Goal: Transaction & Acquisition: Book appointment/travel/reservation

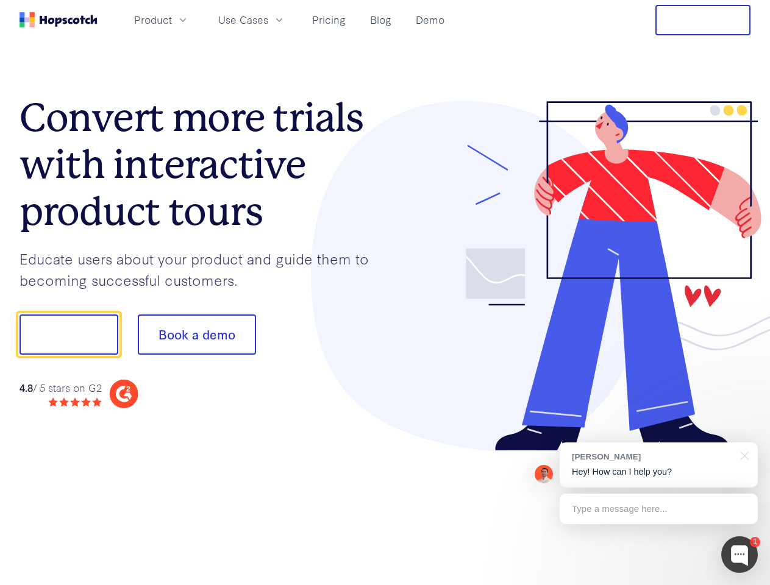
click at [385, 293] on div at bounding box center [568, 276] width 366 height 350
click at [172, 20] on span "Product" at bounding box center [153, 19] width 38 height 15
click at [268, 20] on span "Use Cases" at bounding box center [243, 19] width 50 height 15
click at [703, 20] on button "Free Trial" at bounding box center [702, 20] width 95 height 30
click at [68, 335] on button "Show me!" at bounding box center [69, 335] width 99 height 40
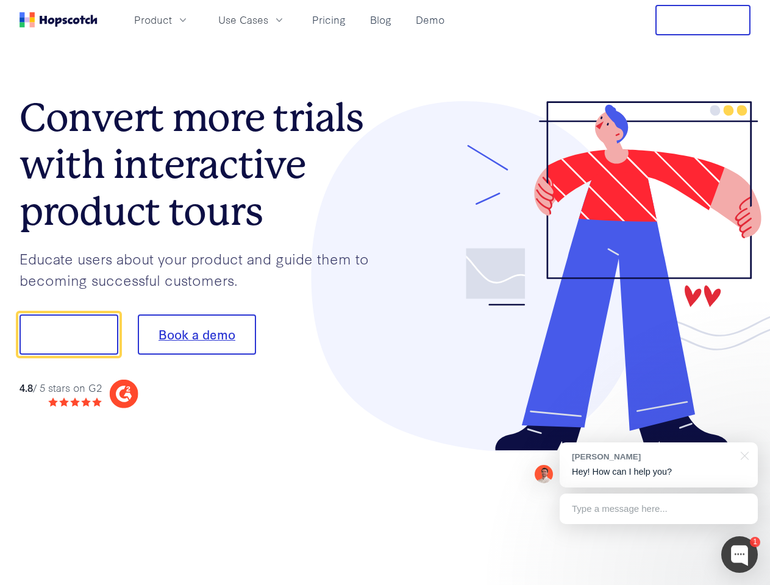
click at [196, 335] on button "Book a demo" at bounding box center [197, 335] width 118 height 40
click at [739, 555] on div at bounding box center [739, 554] width 37 height 37
click at [658, 465] on div "[PERSON_NAME] Hey! How can I help you?" at bounding box center [659, 465] width 198 height 45
click at [742, 455] on div at bounding box center [643, 333] width 229 height 407
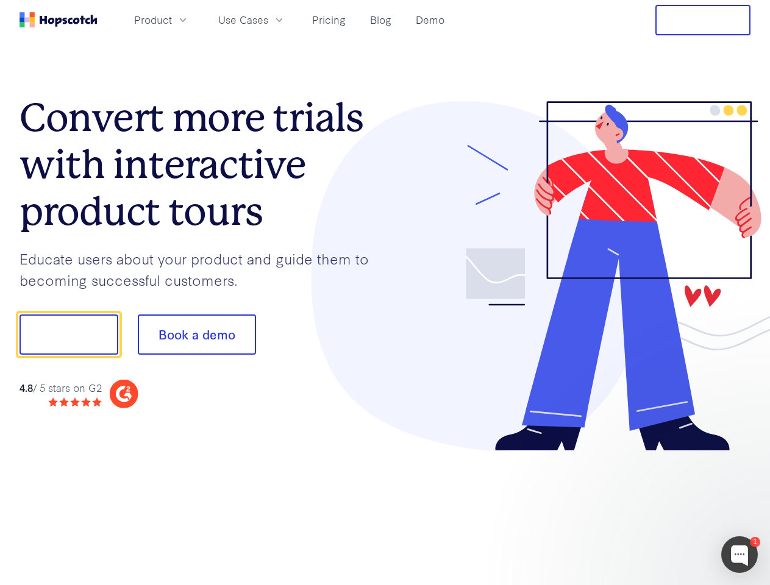
click at [658, 509] on div at bounding box center [643, 414] width 229 height 243
